Goal: Information Seeking & Learning: Learn about a topic

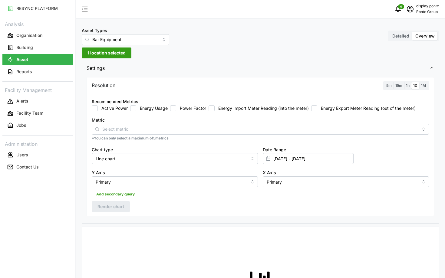
click at [110, 50] on span "1 location selected" at bounding box center [107, 53] width 38 height 10
click at [115, 41] on input "Bar Equipment" at bounding box center [126, 39] width 88 height 11
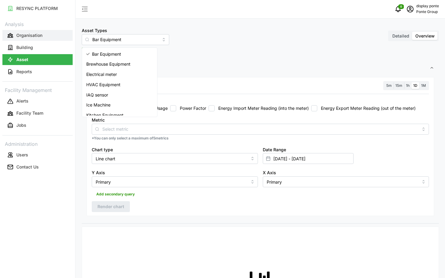
click at [37, 39] on button "Organisation" at bounding box center [37, 35] width 70 height 11
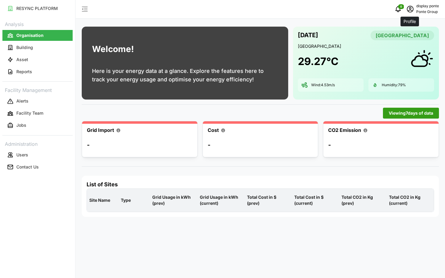
click at [407, 12] on icon "schedule" at bounding box center [410, 8] width 7 height 7
click at [348, 97] on div "04 Sep 2025 Singapore Singapore 29.27 °C Wind: 4.53 m/s Humidity: 79 %" at bounding box center [366, 63] width 146 height 73
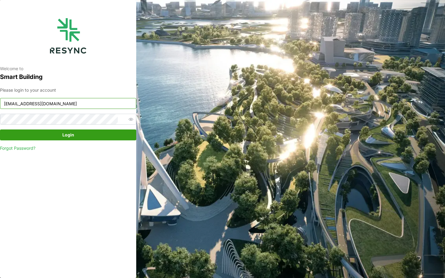
click at [79, 102] on input "ponte_group_display@resynctech.com" at bounding box center [68, 103] width 136 height 11
type input "ponte_group_internal@resynctech.com"
click at [102, 137] on span "Login" at bounding box center [68, 135] width 125 height 10
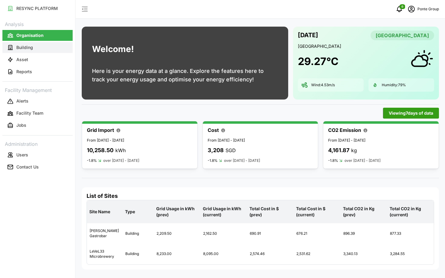
click at [33, 43] on button "Building" at bounding box center [37, 47] width 70 height 11
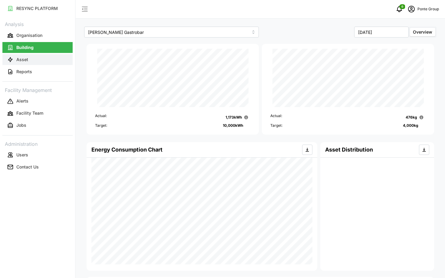
click at [38, 64] on button "Asset" at bounding box center [37, 59] width 70 height 11
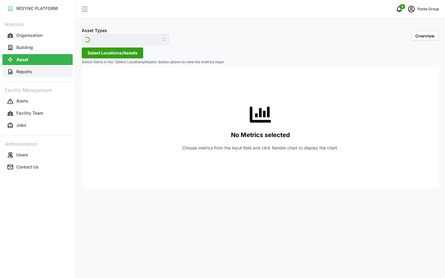
click at [43, 69] on button "Reports" at bounding box center [37, 71] width 70 height 11
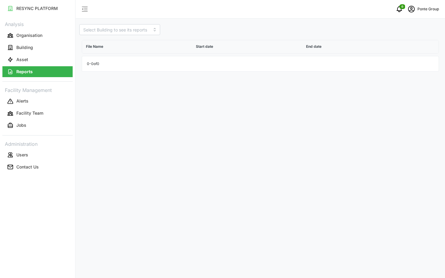
click at [107, 36] on div "File Name Start date End date 0 - 0 of 0" at bounding box center [260, 54] width 362 height 39
click at [96, 28] on input at bounding box center [119, 29] width 81 height 11
click at [104, 41] on span "[PERSON_NAME] Gastrobar" at bounding box center [111, 47] width 54 height 13
type input "[PERSON_NAME] Gastrobar"
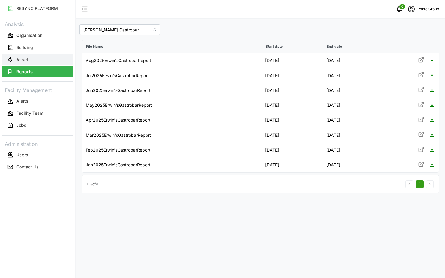
click at [19, 59] on p "Asset" at bounding box center [22, 60] width 12 height 6
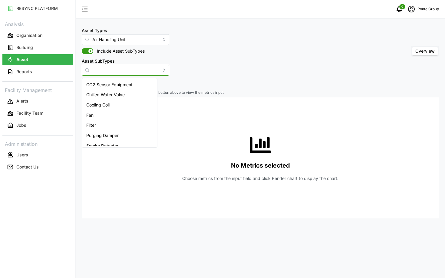
click at [110, 68] on input "Asset SubTypes" at bounding box center [126, 70] width 88 height 11
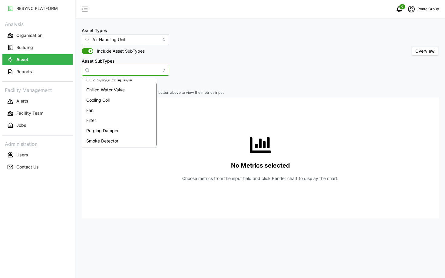
scroll to position [4, 0]
click at [114, 38] on input "Air Handling Unit" at bounding box center [126, 39] width 88 height 11
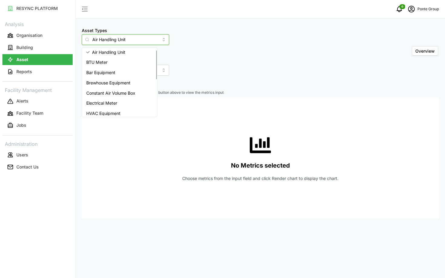
scroll to position [0, 0]
click at [117, 106] on span "Electrical Meter" at bounding box center [101, 105] width 31 height 7
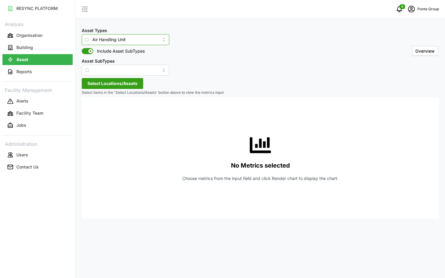
type input "Electrical Meter"
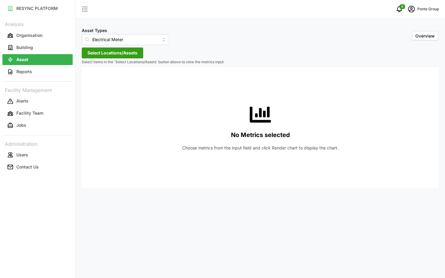
click at [118, 56] on span "Select Locations/Assets" at bounding box center [113, 53] width 50 height 10
click at [89, 79] on icon at bounding box center [89, 80] width 5 height 5
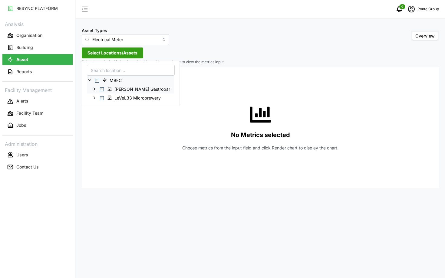
click at [94, 89] on polyline at bounding box center [94, 89] width 1 height 2
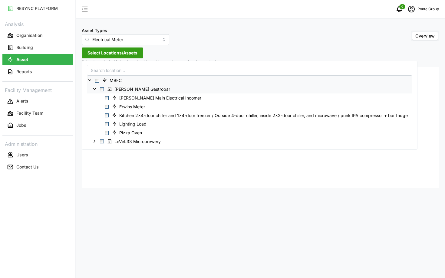
click at [95, 91] on icon at bounding box center [94, 89] width 5 height 5
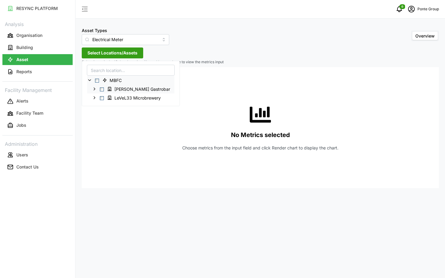
click at [95, 89] on icon at bounding box center [94, 89] width 5 height 5
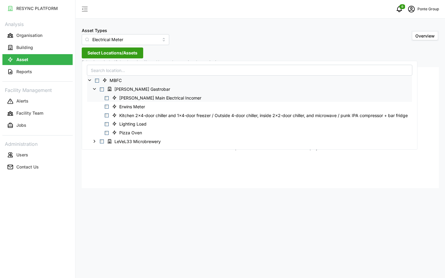
click at [108, 98] on span "Select Erwin Main Electrical Incomer" at bounding box center [107, 98] width 4 height 4
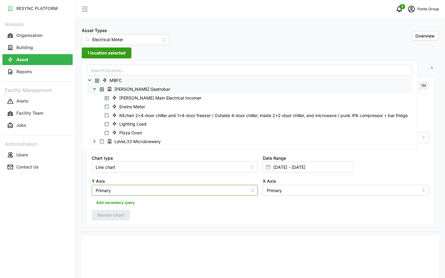
click at [202, 190] on input "Primary" at bounding box center [175, 190] width 166 height 11
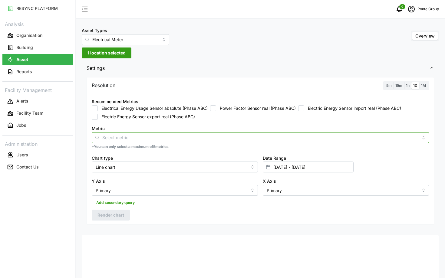
click at [230, 139] on input "Metric" at bounding box center [260, 137] width 316 height 7
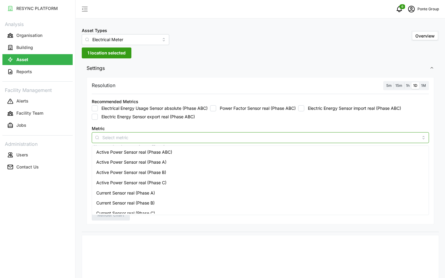
click at [219, 147] on div "Active Power Sensor real (Phase ABC)" at bounding box center [260, 152] width 334 height 10
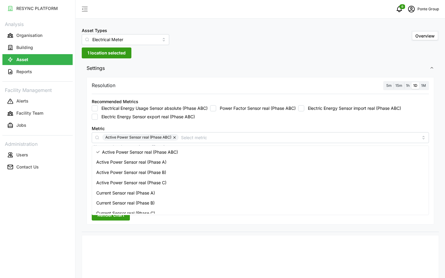
click at [391, 83] on span "5m" at bounding box center [388, 85] width 5 height 5
click at [385, 82] on input "5m" at bounding box center [385, 82] width 0 height 0
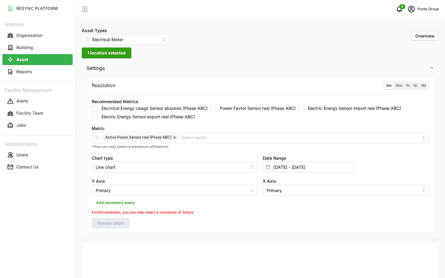
click at [411, 86] on label "1h" at bounding box center [407, 85] width 7 height 7
click at [404, 82] on input "1h" at bounding box center [404, 82] width 0 height 0
click at [333, 170] on input "[DATE] - [DATE]" at bounding box center [308, 167] width 91 height 11
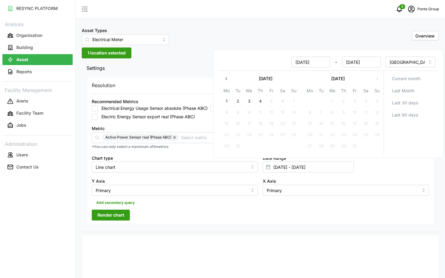
click at [227, 75] on button "button" at bounding box center [226, 78] width 11 height 11
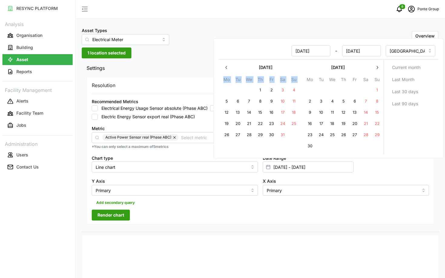
click at [227, 75] on div "May 2025 Mo Tu We Th Fr Sa Su 28 29 30 1 2 3 4 5 6 7 8 9 10 11 12 13 14 15 16 1…" at bounding box center [260, 107] width 78 height 90
click at [227, 68] on icon "button" at bounding box center [226, 67] width 5 height 5
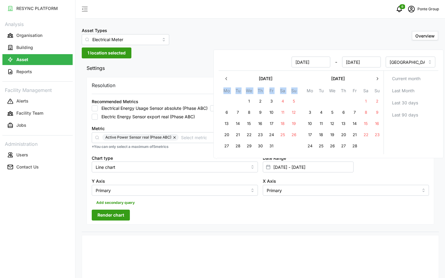
click at [250, 100] on button "1" at bounding box center [249, 101] width 11 height 11
type input "01 Jan 2025 - 04 Sep 2025"
type input "01 Jan 2025"
click at [238, 113] on button "7" at bounding box center [238, 112] width 11 height 11
type input "01 Jan 2025 - 07 Jan 2025"
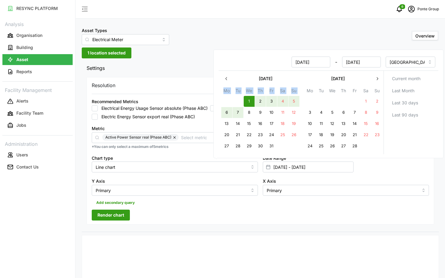
type input "07 Jan 2025"
click at [194, 205] on div "Add secondary query" at bounding box center [260, 202] width 337 height 12
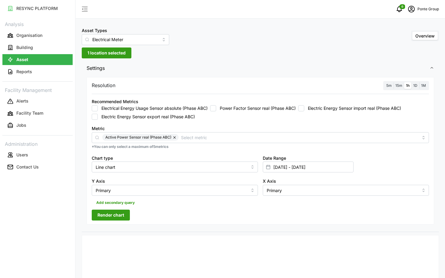
click at [94, 215] on button "Render chart" at bounding box center [111, 215] width 38 height 11
click at [413, 5] on span "schedule" at bounding box center [412, 9] width 12 height 12
click at [404, 45] on div "Logout" at bounding box center [417, 45] width 43 height 7
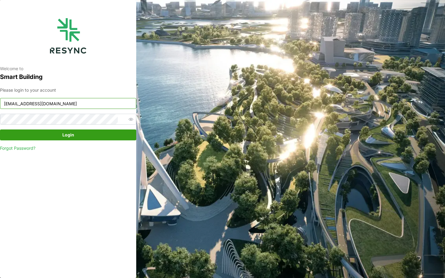
click at [94, 105] on input "ponte_group_internal@resynctech.com" at bounding box center [68, 103] width 136 height 11
type input "ponte_group_display@resynctech.com"
click at [93, 141] on div "Please login to your account ponte_group_display@resynctech.com Login Forgot Pa…" at bounding box center [68, 119] width 136 height 65
click at [83, 135] on span "Login" at bounding box center [68, 135] width 125 height 10
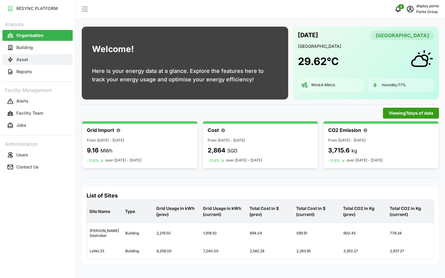
click at [23, 62] on p "Asset" at bounding box center [22, 60] width 12 height 6
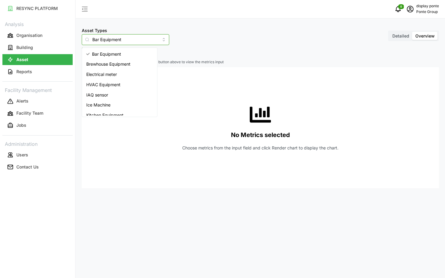
click at [102, 38] on input "Bar Equipment" at bounding box center [126, 39] width 88 height 11
click at [104, 67] on span "Brewhouse Equipment" at bounding box center [108, 64] width 44 height 7
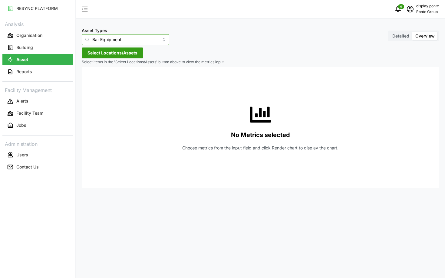
type input "Brewhouse Equipment"
click at [132, 49] on span "Select Locations/Assets" at bounding box center [113, 53] width 50 height 10
click at [92, 80] on div "Ponte Group" at bounding box center [124, 80] width 74 height 9
click at [91, 80] on icon at bounding box center [89, 80] width 5 height 5
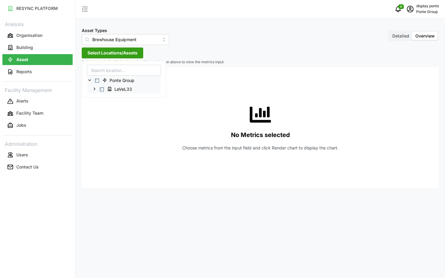
click at [98, 88] on div "LeVeL33" at bounding box center [124, 89] width 74 height 9
click at [94, 89] on polyline at bounding box center [94, 89] width 1 height 2
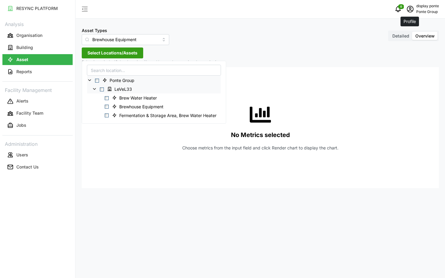
click at [413, 9] on icon "schedule" at bounding box center [410, 9] width 7 height 7
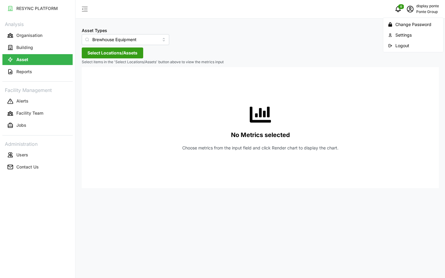
click at [405, 45] on div "Logout" at bounding box center [417, 45] width 43 height 7
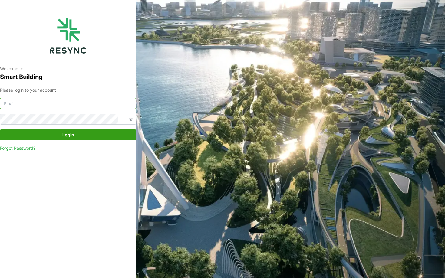
type input "[EMAIL_ADDRESS][DOMAIN_NAME]"
click at [92, 105] on input "[EMAIL_ADDRESS][DOMAIN_NAME]" at bounding box center [68, 103] width 136 height 11
click at [266, 127] on div "Welcome to Smart Building Please login to your account [EMAIL_ADDRESS][DOMAIN_N…" at bounding box center [222, 139] width 445 height 278
click at [77, 134] on span "Login" at bounding box center [68, 135] width 125 height 10
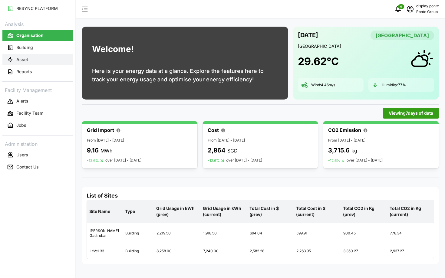
click at [29, 64] on button "Asset" at bounding box center [37, 59] width 70 height 11
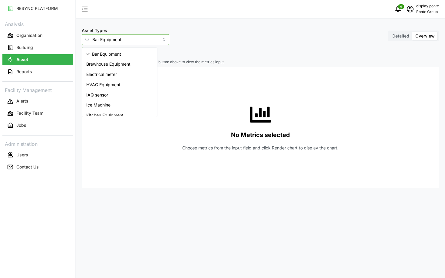
click at [115, 41] on input "Bar Equipment" at bounding box center [126, 39] width 88 height 11
click at [122, 58] on div "Bar Equipment" at bounding box center [119, 54] width 73 height 10
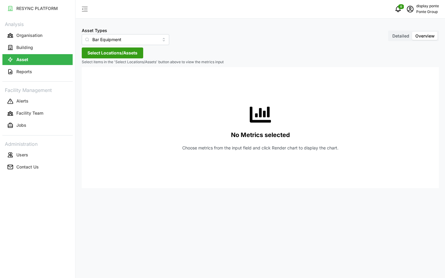
click at [115, 55] on span "Select Locations/Assets" at bounding box center [113, 53] width 50 height 10
click at [91, 82] on icon at bounding box center [89, 80] width 5 height 5
click at [94, 88] on polyline at bounding box center [94, 89] width 1 height 2
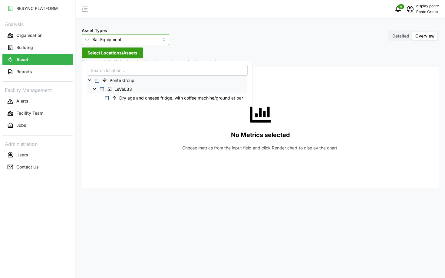
click at [116, 42] on input "Bar Equipment" at bounding box center [126, 39] width 88 height 11
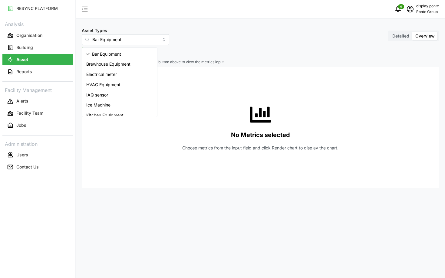
click at [199, 102] on div "No Metrics selected Choose metrics from the input field and click Render chart …" at bounding box center [261, 127] width 348 height 121
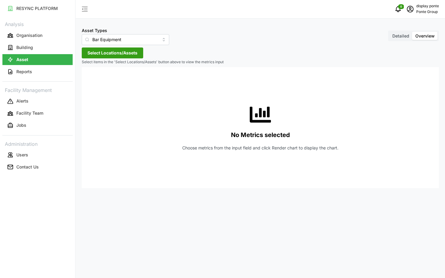
click at [122, 45] on div "Asset Types Bar Equipment Detailed Overview Select Locations/Assets Select item…" at bounding box center [260, 139] width 369 height 278
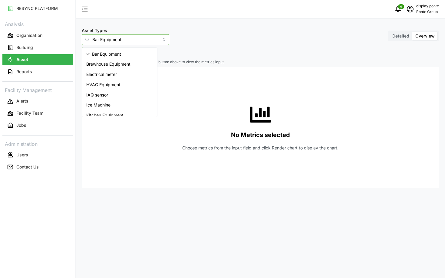
click at [114, 42] on input "Bar Equipment" at bounding box center [126, 39] width 88 height 11
click at [117, 78] on div "Electrical meter" at bounding box center [119, 74] width 73 height 10
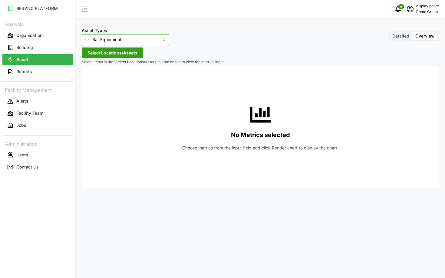
type input "Electrical meter"
click at [125, 55] on span "Select Locations/Assets" at bounding box center [113, 53] width 50 height 10
click at [88, 79] on icon at bounding box center [89, 80] width 5 height 5
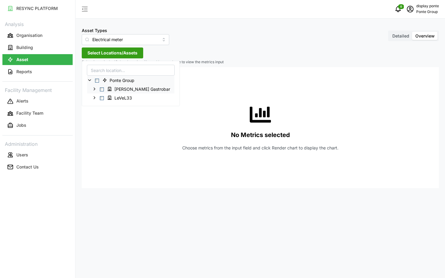
click at [94, 90] on polyline at bounding box center [94, 89] width 1 height 2
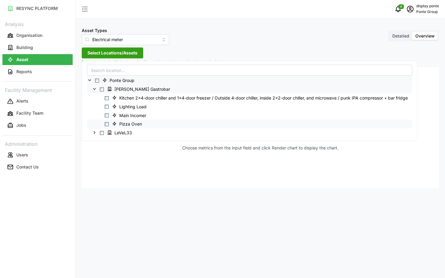
click at [107, 124] on span "Select Pizza Oven" at bounding box center [107, 124] width 4 height 4
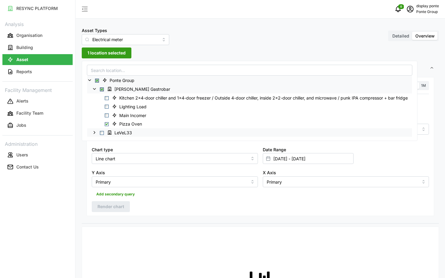
click at [94, 134] on polyline at bounding box center [94, 132] width 1 height 2
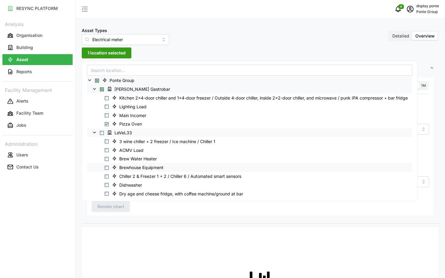
scroll to position [77, 0]
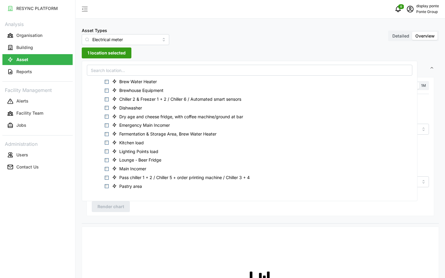
click at [33, 213] on div "RESYNC PLATFORM Analysis Organisation Building Asset Reports Facility Managemen…" at bounding box center [37, 139] width 75 height 278
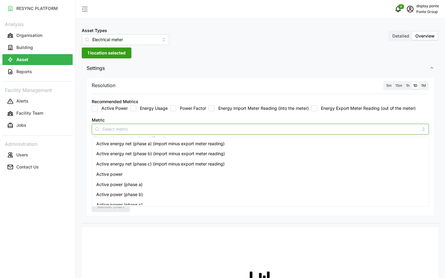
click at [172, 128] on input "Metric" at bounding box center [260, 129] width 316 height 7
